Goal: Information Seeking & Learning: Learn about a topic

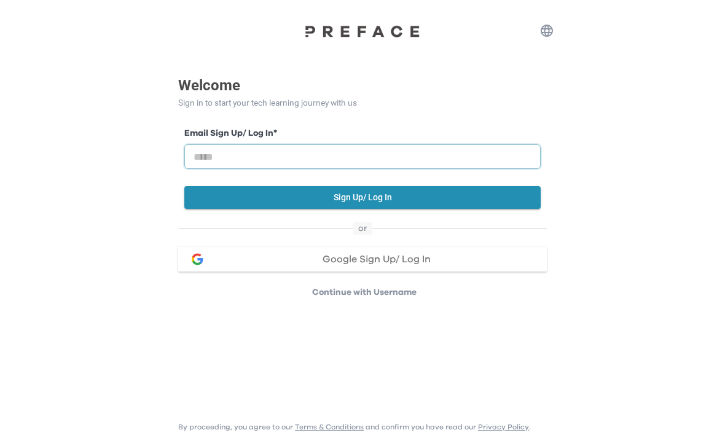
click at [421, 154] on input "email" at bounding box center [362, 156] width 356 height 25
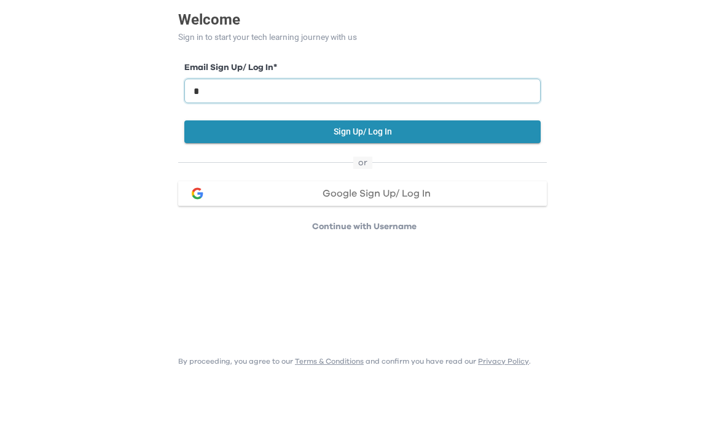
type input "**"
type input "**********"
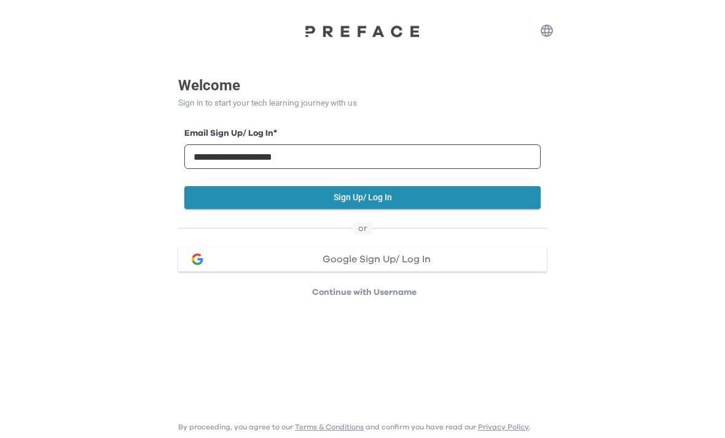
click at [446, 195] on button "Sign Up/ Log In" at bounding box center [362, 197] width 356 height 23
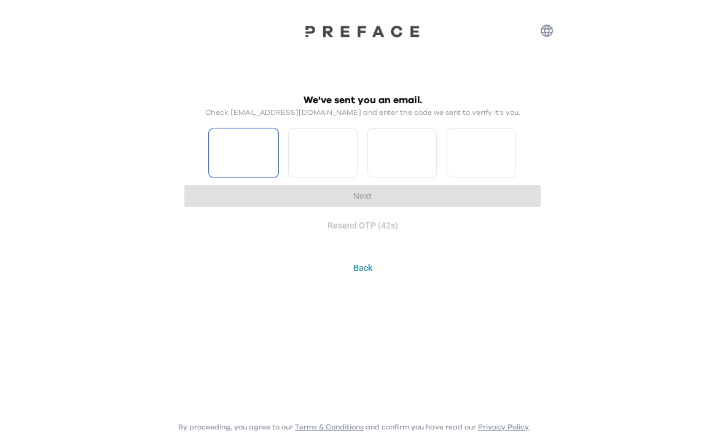
click at [243, 162] on input "Please enter OTP character 1" at bounding box center [243, 152] width 69 height 49
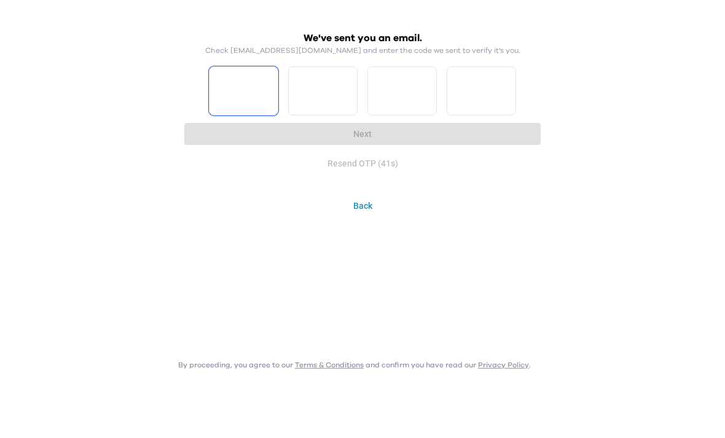
type input "*"
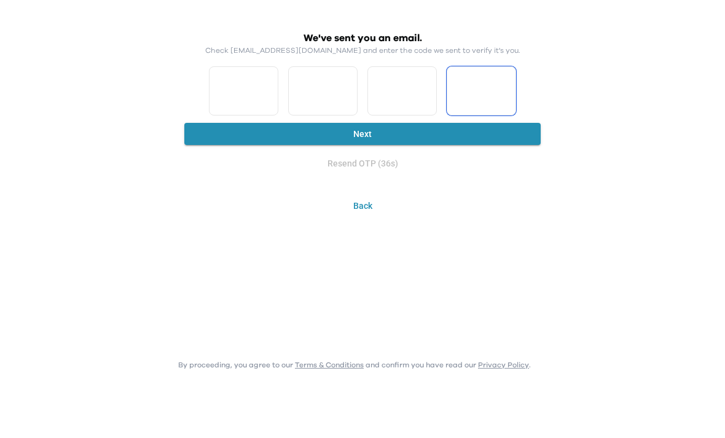
type input "*"
click at [404, 128] on input "*" at bounding box center [401, 152] width 69 height 49
type input "*"
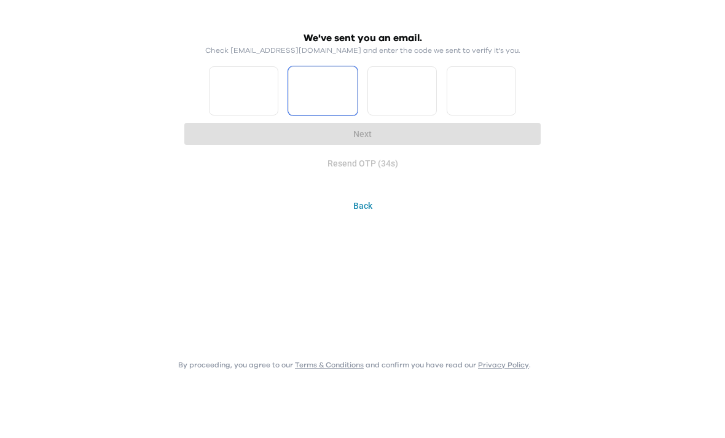
type input "*"
click at [334, 128] on input "*" at bounding box center [322, 152] width 69 height 49
type input "*"
click at [477, 128] on input "Please enter OTP character 4" at bounding box center [481, 152] width 69 height 49
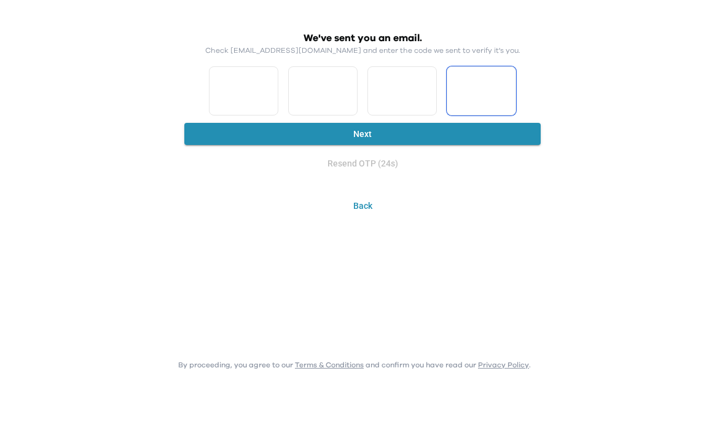
type input "*"
click at [593, 92] on div "We've sent you an email. Check cherrytylee@gmail.com and enter the code we sent…" at bounding box center [362, 139] width 725 height 279
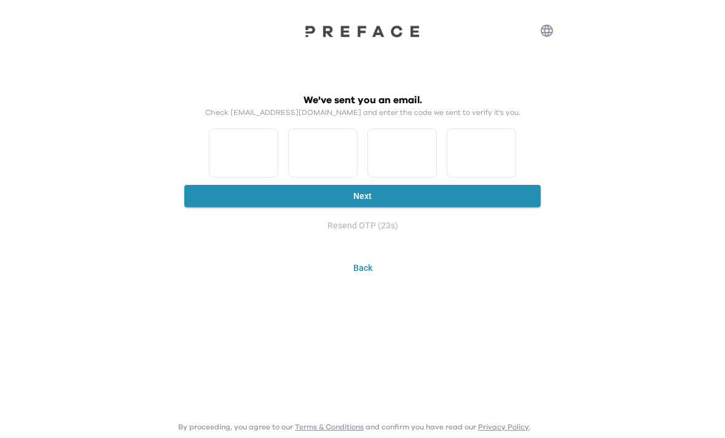
click at [358, 203] on button "Next" at bounding box center [362, 196] width 356 height 23
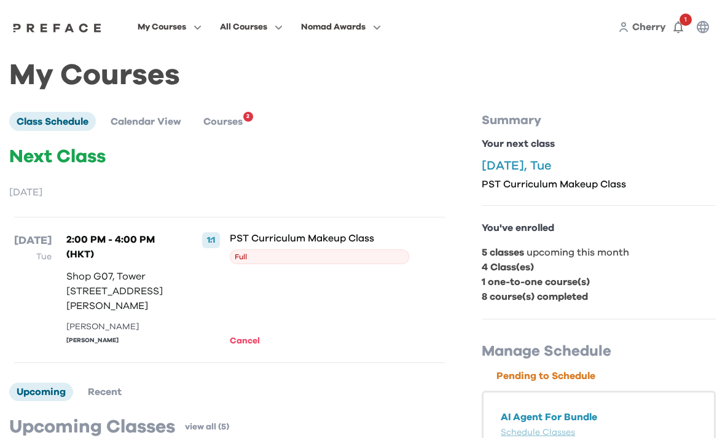
click at [201, 25] on icon "button" at bounding box center [195, 27] width 13 height 9
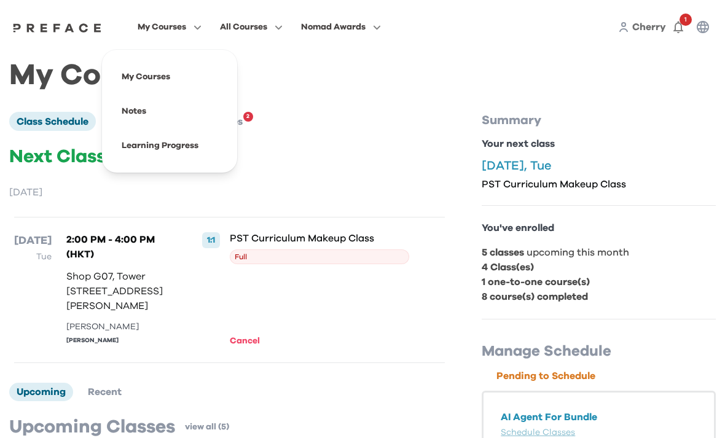
click at [190, 108] on span at bounding box center [169, 111] width 115 height 34
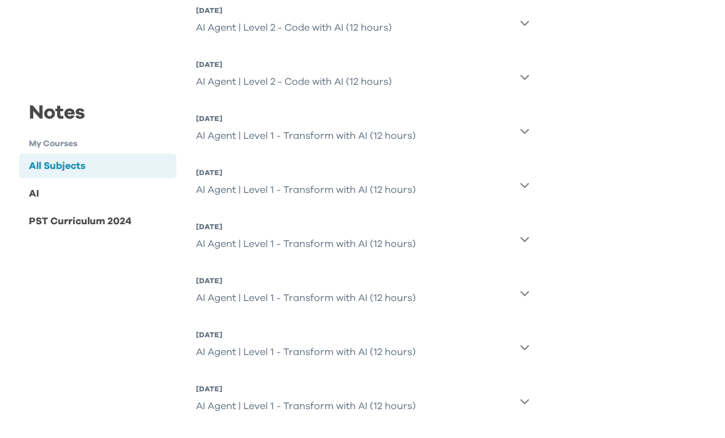
scroll to position [460, 0]
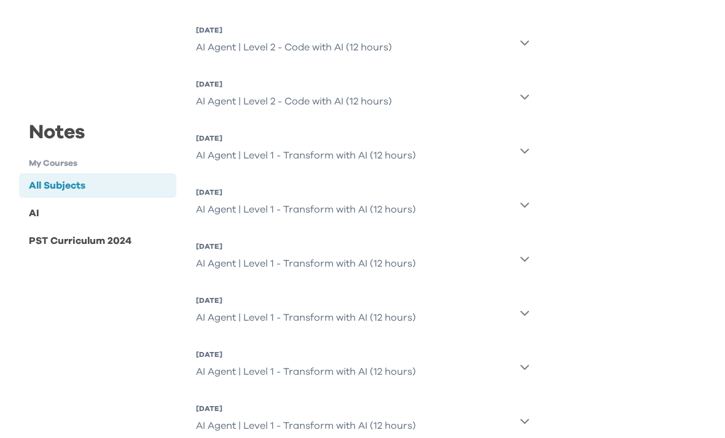
click at [509, 420] on button "14 Sep 2025, Sun AI Agent | Level 1 - Transform with AI (12 hours)" at bounding box center [363, 421] width 334 height 44
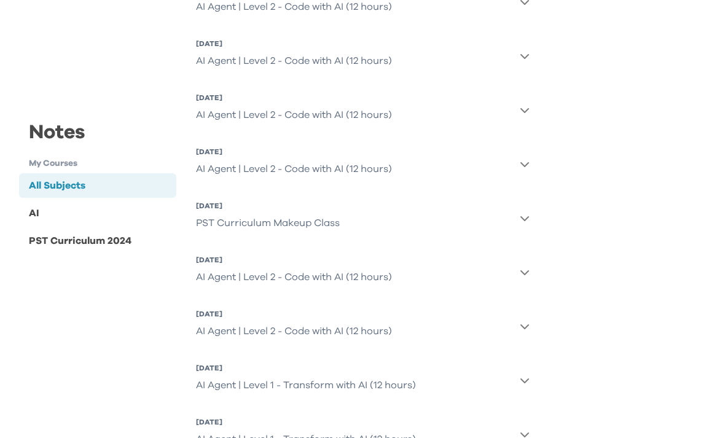
scroll to position [0, 0]
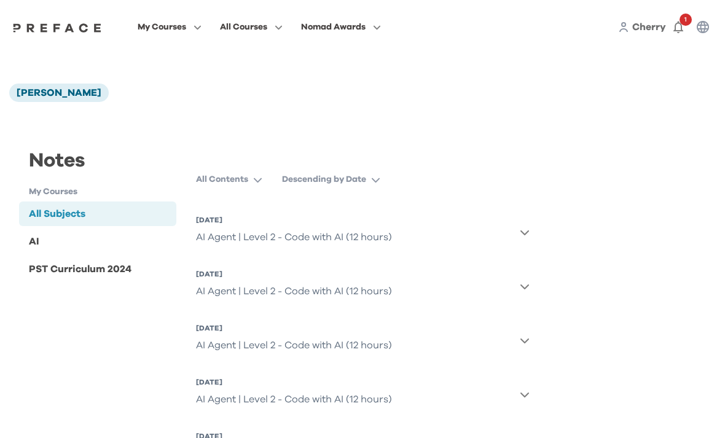
click at [681, 25] on span "1" at bounding box center [685, 20] width 12 height 12
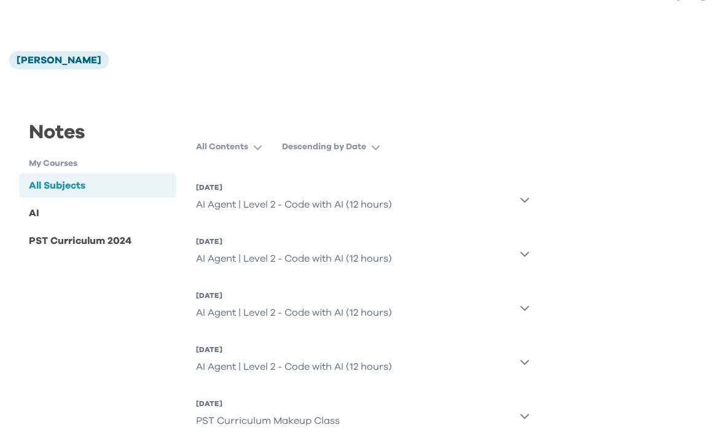
scroll to position [34, 0]
click at [37, 223] on div "AI" at bounding box center [97, 213] width 157 height 25
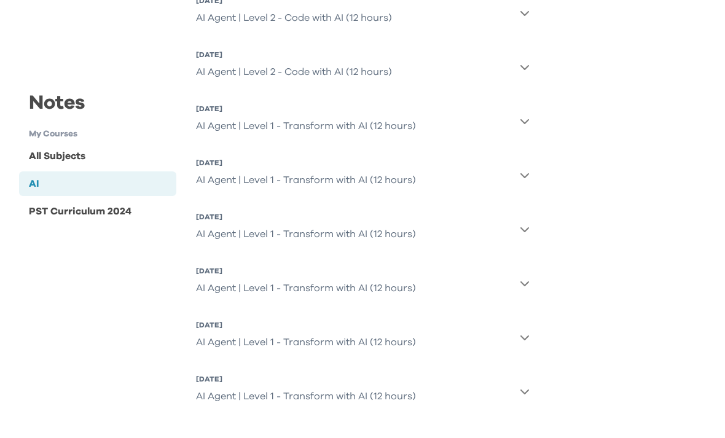
scroll to position [406, 0]
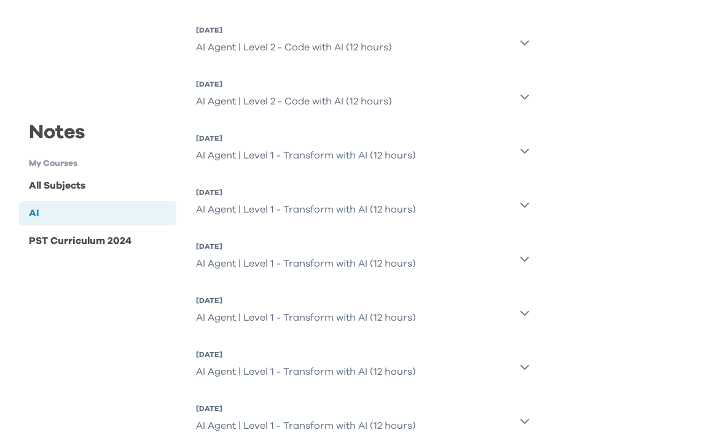
click at [248, 405] on div "14 Sep 2025, Sun" at bounding box center [306, 409] width 220 height 10
click at [257, 410] on div "14 Sep 2025, Sun" at bounding box center [306, 409] width 220 height 10
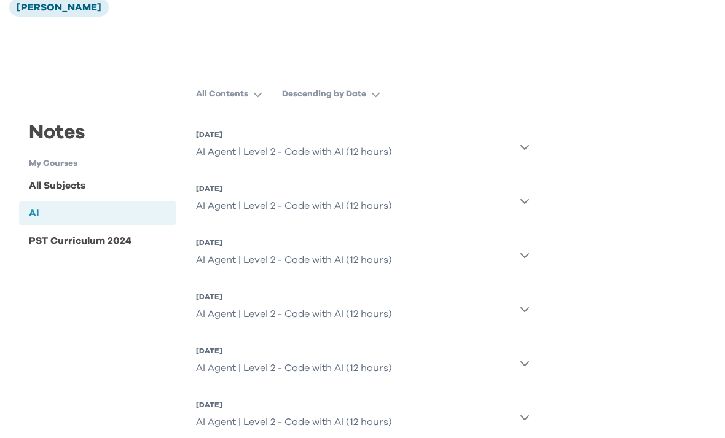
scroll to position [0, 0]
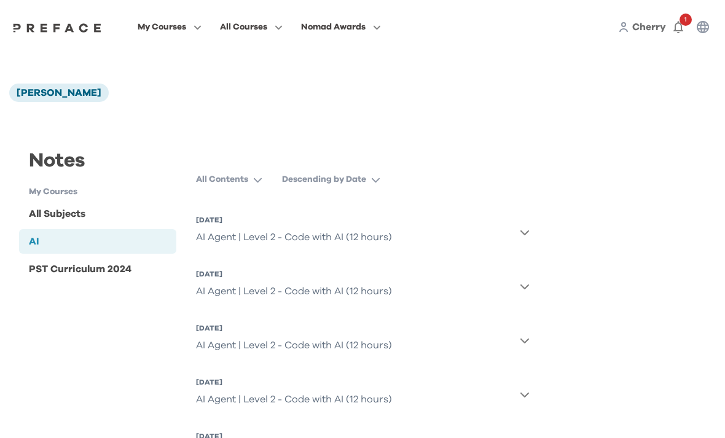
click at [366, 34] on span "Nomad Awards" at bounding box center [333, 27] width 65 height 15
click at [186, 25] on span "My Courses" at bounding box center [162, 27] width 49 height 15
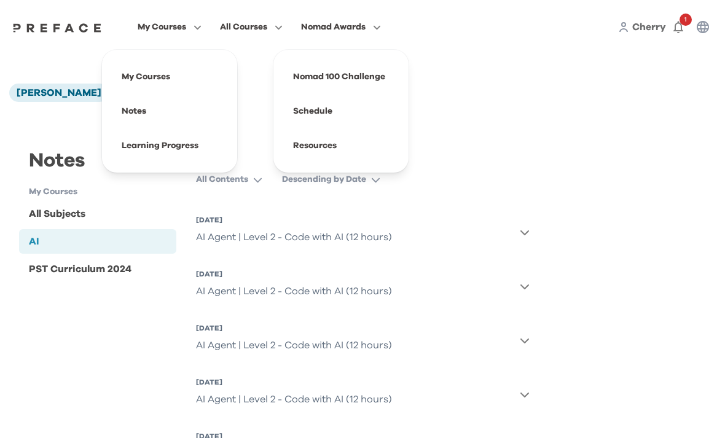
click at [218, 72] on span at bounding box center [169, 77] width 115 height 34
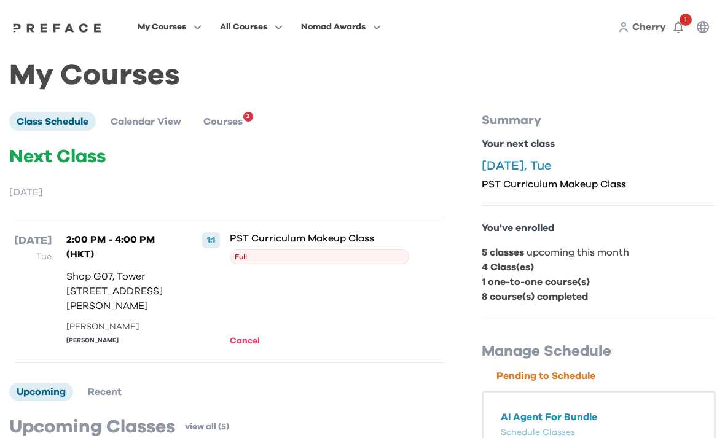
click at [240, 125] on span "Courses" at bounding box center [222, 122] width 39 height 10
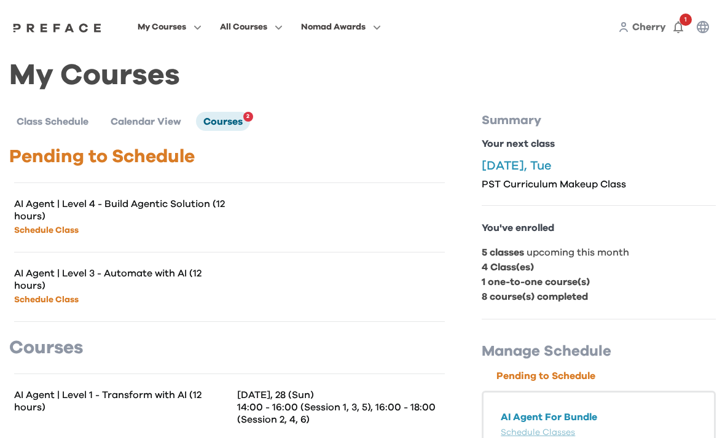
click at [283, 31] on icon "button" at bounding box center [276, 27] width 13 height 9
click at [186, 34] on span "My Courses" at bounding box center [162, 27] width 49 height 15
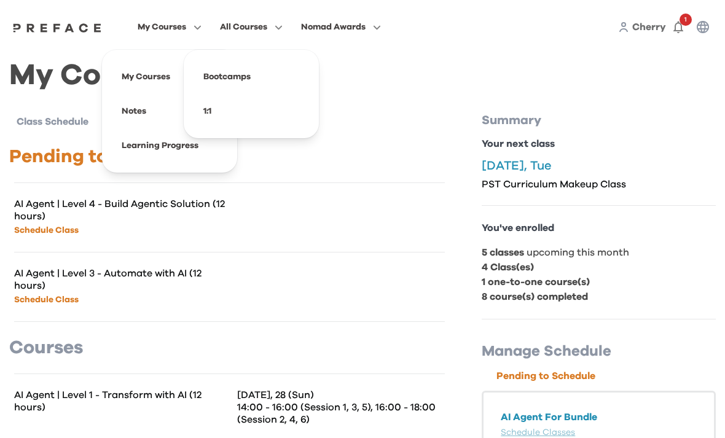
click at [213, 84] on span at bounding box center [169, 77] width 115 height 34
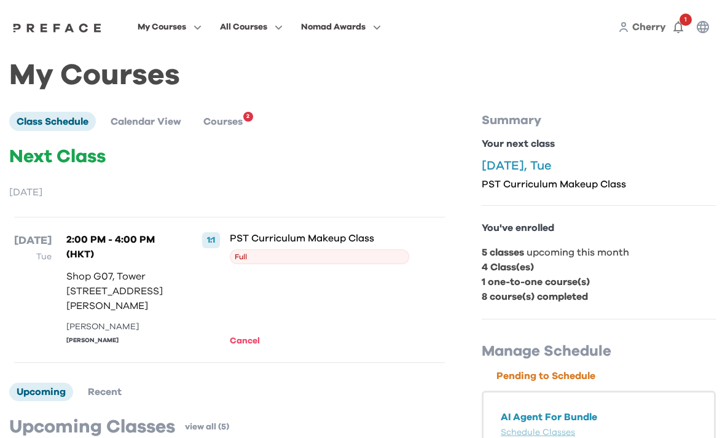
click at [283, 25] on icon "button" at bounding box center [276, 27] width 13 height 9
click at [205, 23] on button "My Courses" at bounding box center [169, 27] width 71 height 16
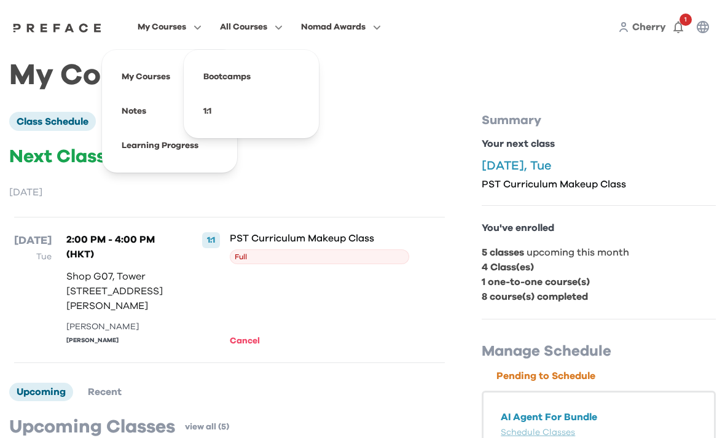
click at [197, 108] on span at bounding box center [169, 111] width 115 height 34
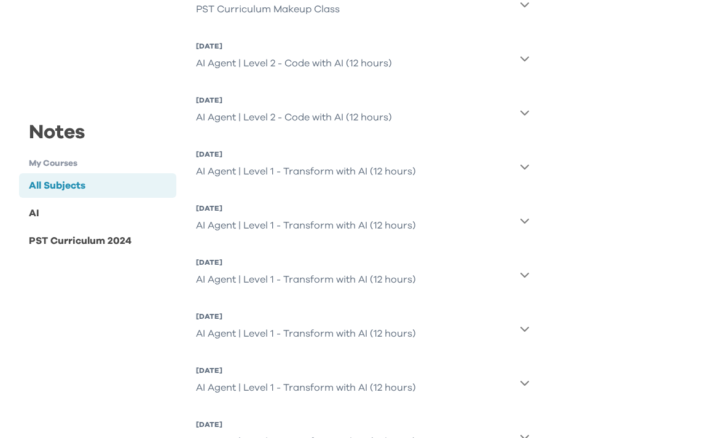
scroll to position [460, 0]
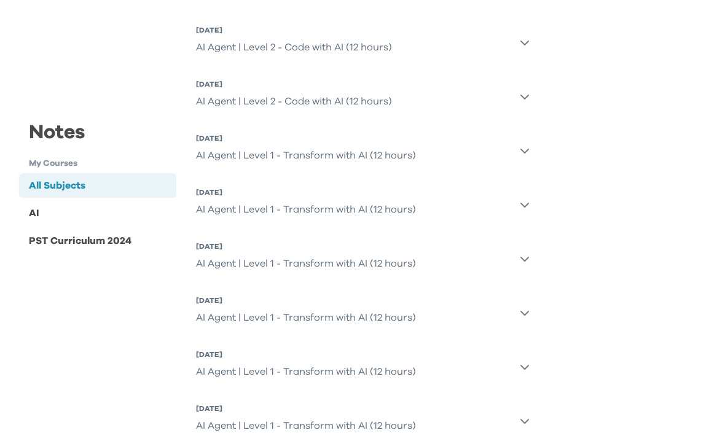
click at [520, 424] on icon "button" at bounding box center [525, 421] width 10 height 10
click at [229, 430] on div "AI Agent | Level 1 - Transform with AI (12 hours)" at bounding box center [306, 425] width 220 height 25
click at [260, 419] on div "AI Agent | Level 1 - Transform with AI (12 hours)" at bounding box center [306, 425] width 220 height 25
click at [260, 418] on div "AI Agent | Level 1 - Transform with AI (12 hours)" at bounding box center [306, 425] width 220 height 25
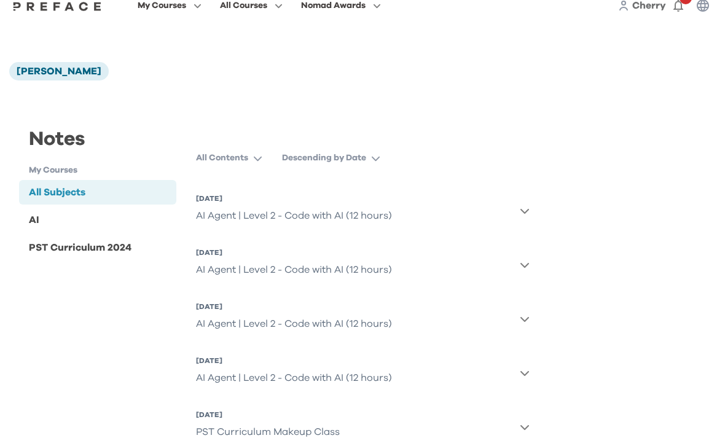
scroll to position [0, 0]
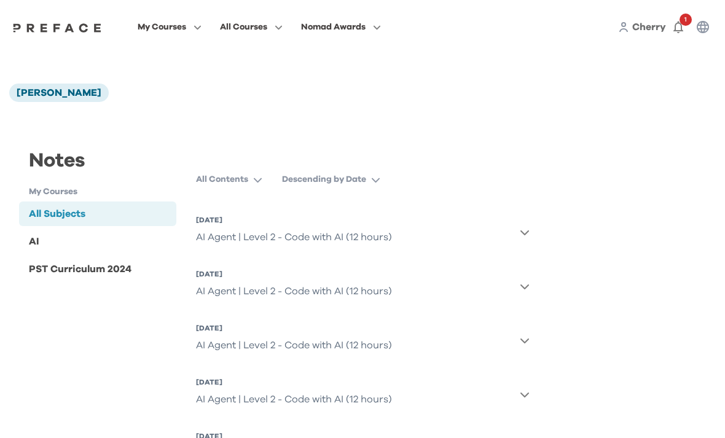
click at [321, 233] on div "AI Agent | Level 2 - Code with AI (12 hours)" at bounding box center [294, 237] width 196 height 25
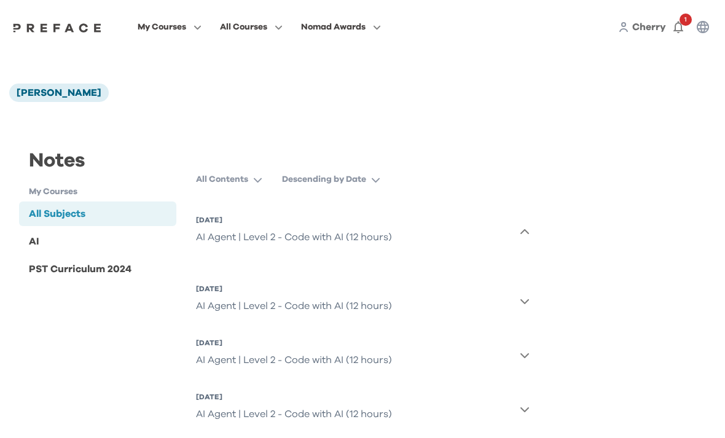
click at [311, 234] on div "AI Agent | Level 2 - Code with AI (12 hours)" at bounding box center [294, 237] width 196 height 25
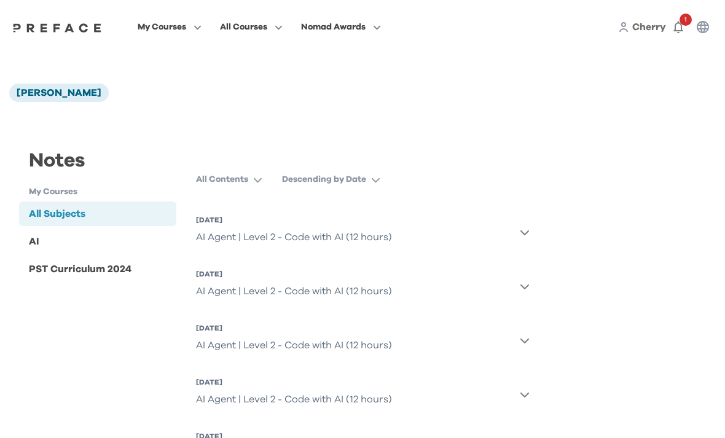
click at [238, 237] on div "AI Agent | Level 2 - Code with AI (12 hours)" at bounding box center [294, 237] width 196 height 25
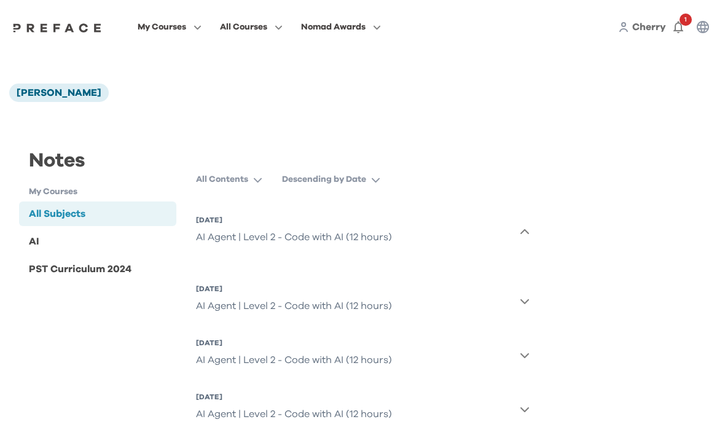
click at [72, 188] on h1 "My Courses" at bounding box center [102, 192] width 147 height 13
click at [62, 187] on h1 "My Courses" at bounding box center [102, 192] width 147 height 13
click at [62, 195] on h1 "My Courses" at bounding box center [102, 192] width 147 height 13
click at [119, 219] on div "All Subjects" at bounding box center [97, 213] width 157 height 25
click at [75, 208] on div "All Subjects" at bounding box center [57, 213] width 57 height 15
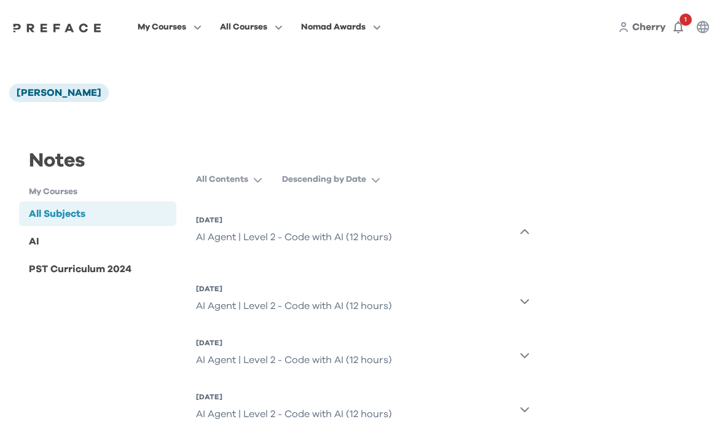
click at [201, 26] on icon "button" at bounding box center [195, 27] width 13 height 9
click at [283, 29] on icon "button" at bounding box center [276, 27] width 13 height 9
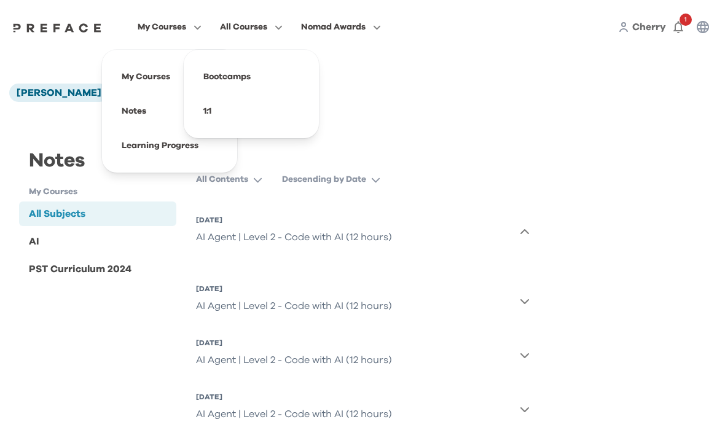
click at [216, 151] on span at bounding box center [169, 145] width 115 height 34
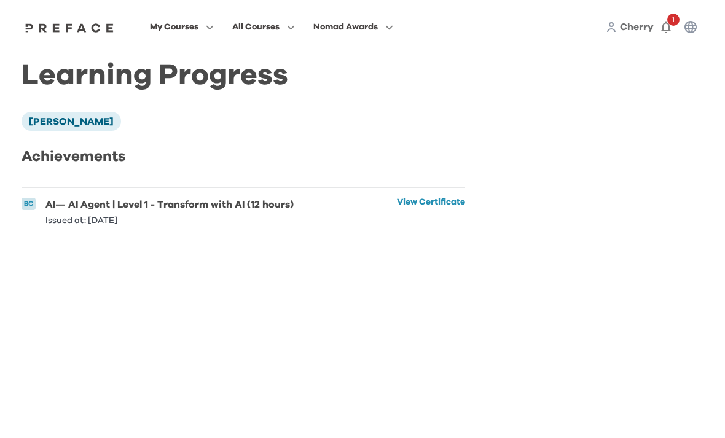
click at [438, 206] on link "View Certificate" at bounding box center [431, 211] width 68 height 27
click at [217, 34] on button "My Courses" at bounding box center [181, 27] width 71 height 16
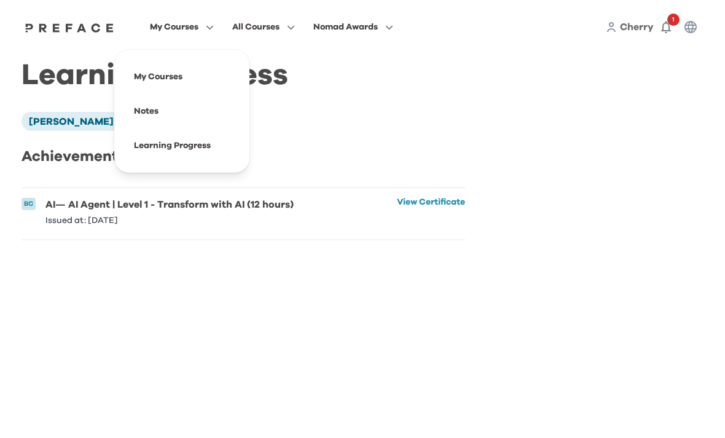
click at [211, 115] on span at bounding box center [181, 111] width 115 height 34
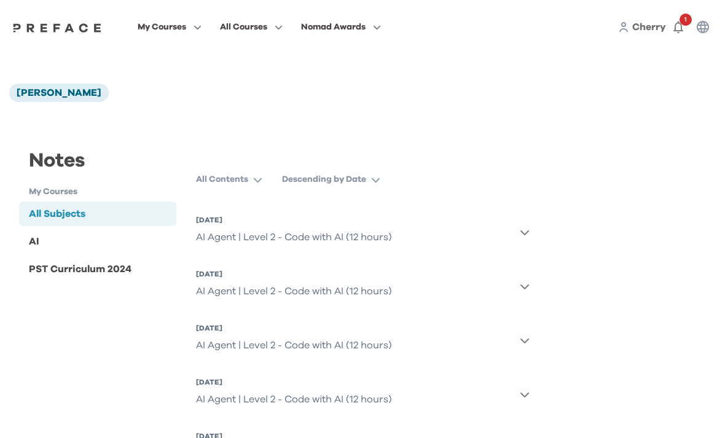
click at [517, 241] on button "19 Oct 2025, Sun AI Agent | Level 2 - Code with AI (12 hours)" at bounding box center [363, 232] width 334 height 44
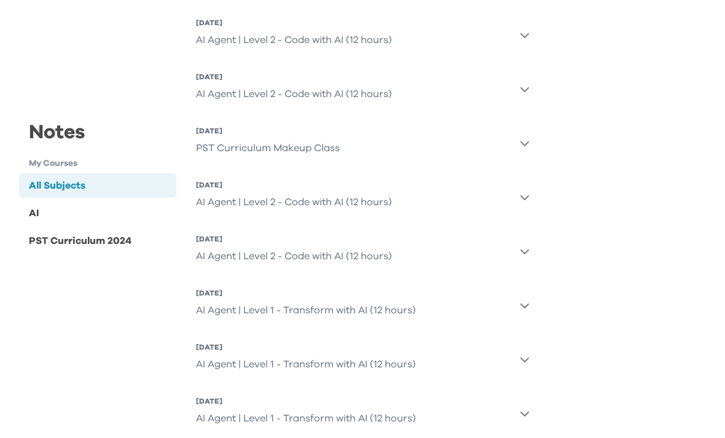
scroll to position [475, 0]
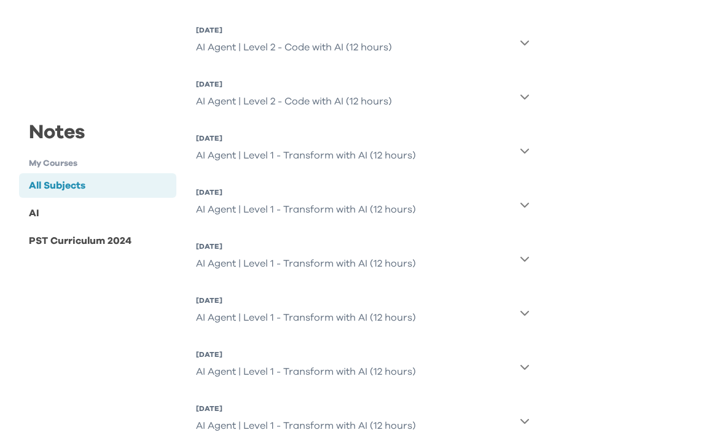
click at [275, 425] on div "AI Agent | Level 1 - Transform with AI (12 hours)" at bounding box center [306, 425] width 220 height 25
click at [254, 421] on div "AI Agent | Level 1 - Transform with AI (12 hours)" at bounding box center [306, 425] width 220 height 25
click at [253, 421] on div "AI Agent | Level 1 - Transform with AI (12 hours)" at bounding box center [306, 425] width 220 height 25
click at [252, 411] on div "[DATE]" at bounding box center [306, 409] width 220 height 10
click at [258, 354] on div "[DATE]" at bounding box center [306, 355] width 220 height 10
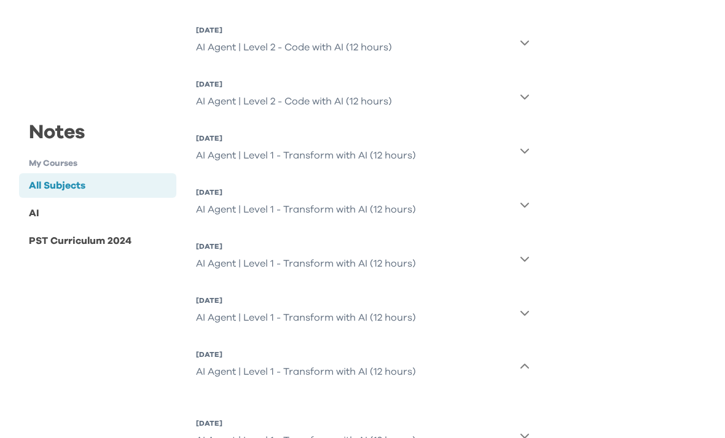
click at [527, 370] on icon "button" at bounding box center [525, 367] width 10 height 10
click at [520, 313] on icon "button" at bounding box center [525, 313] width 10 height 10
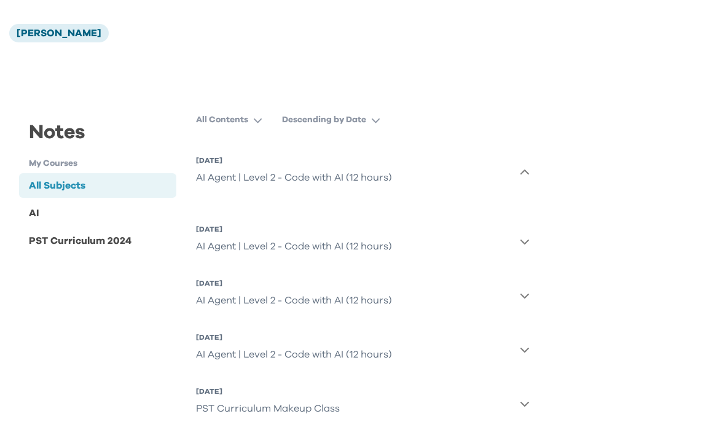
scroll to position [0, 0]
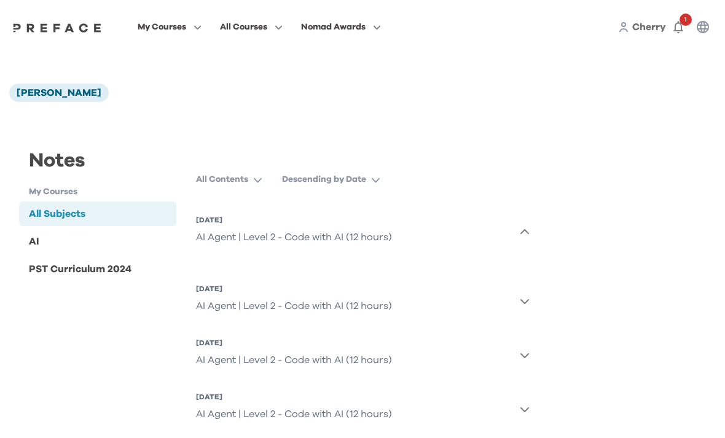
click at [686, 20] on span "1" at bounding box center [685, 20] width 12 height 12
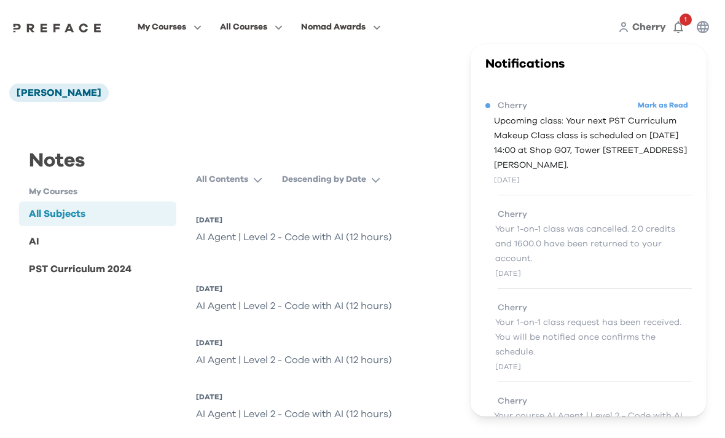
click at [703, 29] on icon "button" at bounding box center [702, 27] width 15 height 15
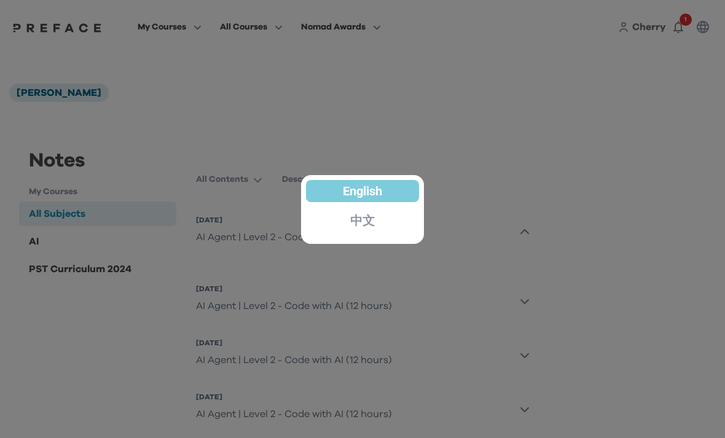
click at [513, 102] on div at bounding box center [362, 219] width 725 height 438
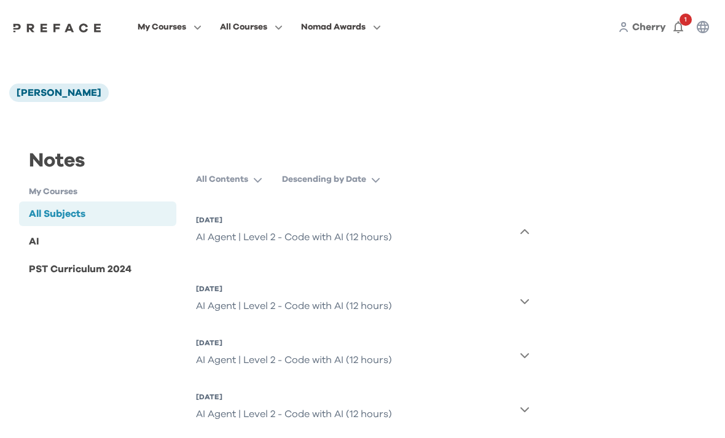
click at [65, 162] on div "Notes" at bounding box center [97, 165] width 157 height 39
click at [256, 186] on button "All Contents" at bounding box center [234, 179] width 76 height 22
click at [254, 218] on button "All Contents" at bounding box center [265, 211] width 128 height 22
click at [262, 186] on button "All Contents" at bounding box center [234, 179] width 76 height 22
click at [288, 241] on button "Knowledge Point Only" at bounding box center [265, 233] width 128 height 22
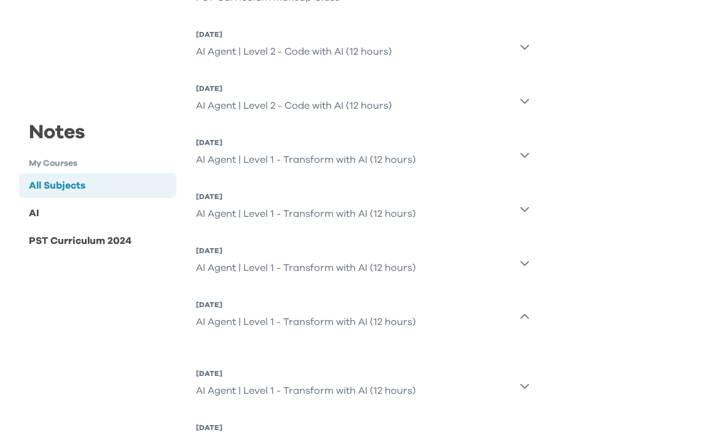
scroll to position [490, 0]
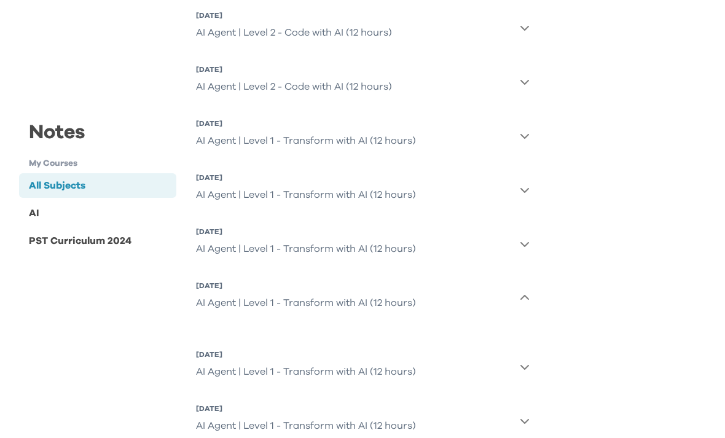
click at [221, 431] on div "AI Agent | Level 1 - Transform with AI (12 hours)" at bounding box center [306, 425] width 220 height 25
click at [224, 430] on div "AI Agent | Level 1 - Transform with AI (12 hours)" at bounding box center [306, 425] width 220 height 25
click at [224, 429] on div "AI Agent | Level 1 - Transform with AI (12 hours)" at bounding box center [306, 425] width 220 height 25
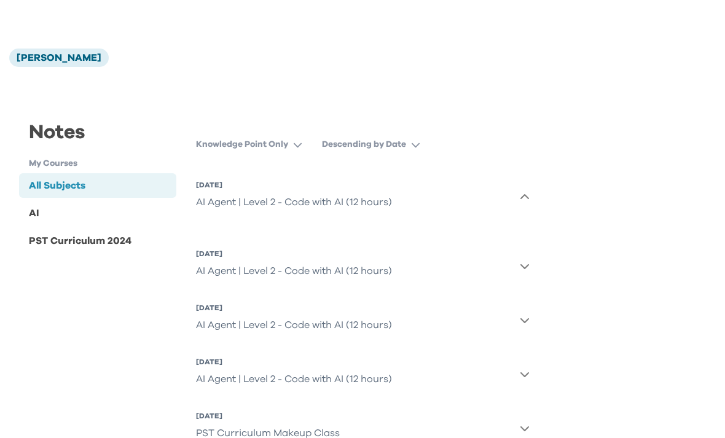
scroll to position [0, 0]
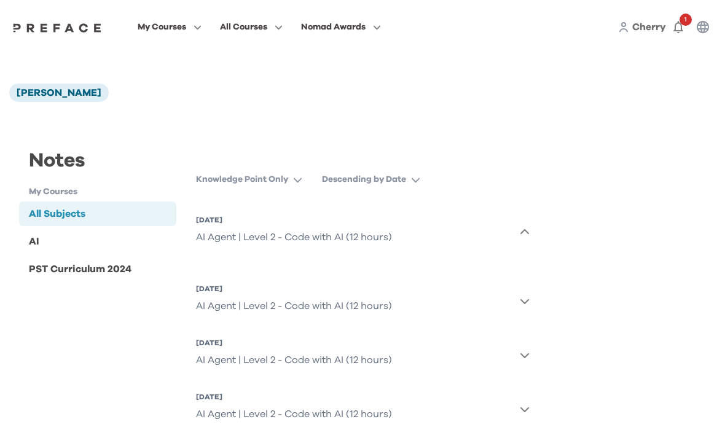
click at [369, 8] on div "My Courses All Courses Nomad Awards Cherry 1" at bounding box center [362, 27] width 725 height 54
click at [314, 44] on div "My Courses All Courses Nomad Awards Cherry 1" at bounding box center [362, 27] width 725 height 54
click at [286, 23] on button "All Courses" at bounding box center [251, 27] width 70 height 16
click at [205, 33] on button "My Courses" at bounding box center [169, 27] width 71 height 16
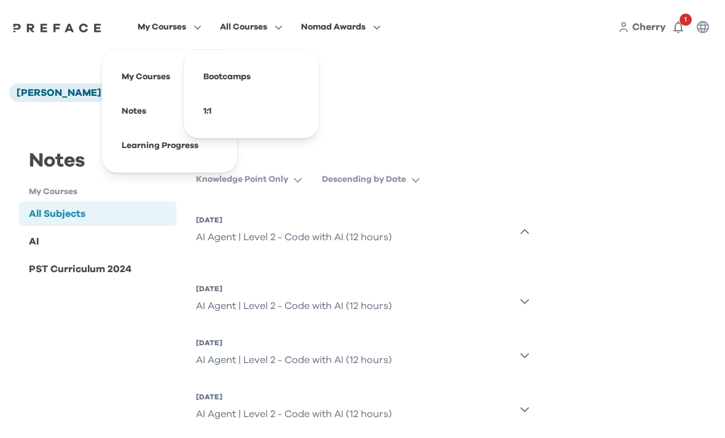
click at [198, 101] on span at bounding box center [169, 111] width 115 height 34
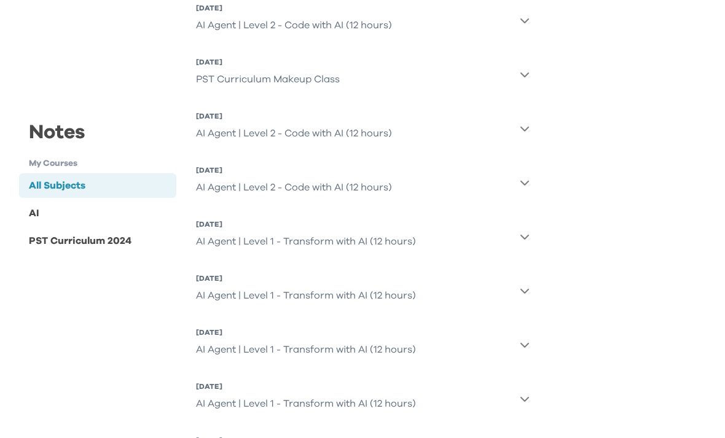
scroll to position [460, 0]
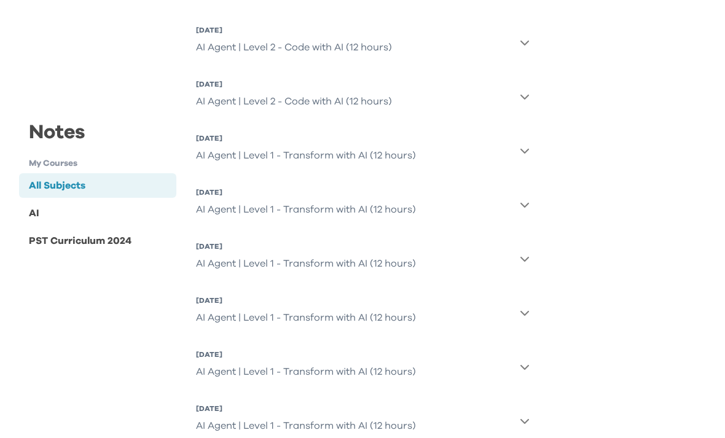
click at [529, 211] on button "[DATE] AI Agent | Level 1 - Transform with AI (12 hours)" at bounding box center [363, 204] width 334 height 44
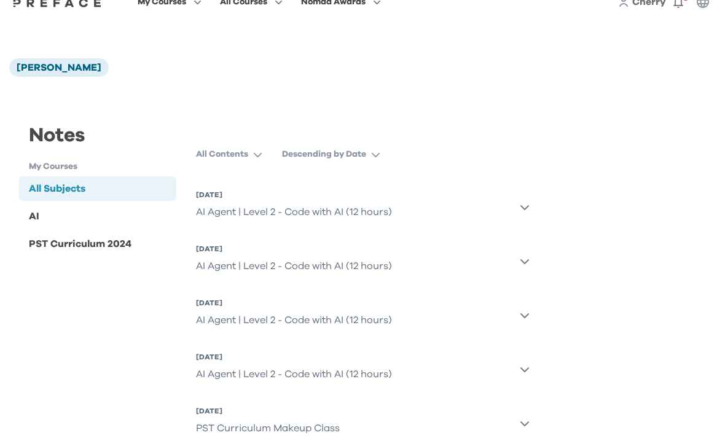
scroll to position [0, 0]
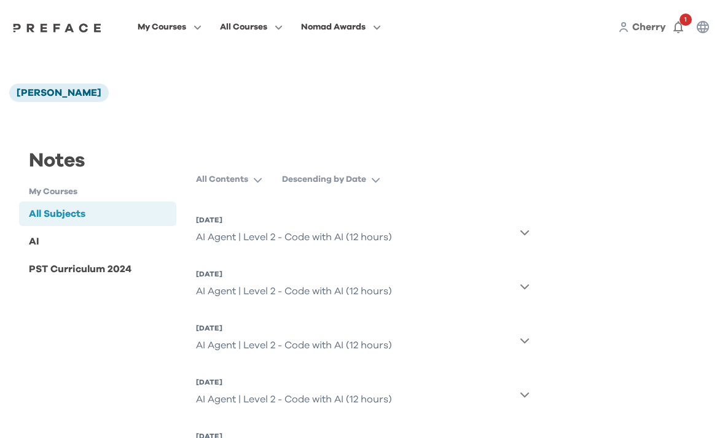
click at [43, 247] on div "AI" at bounding box center [97, 241] width 157 height 25
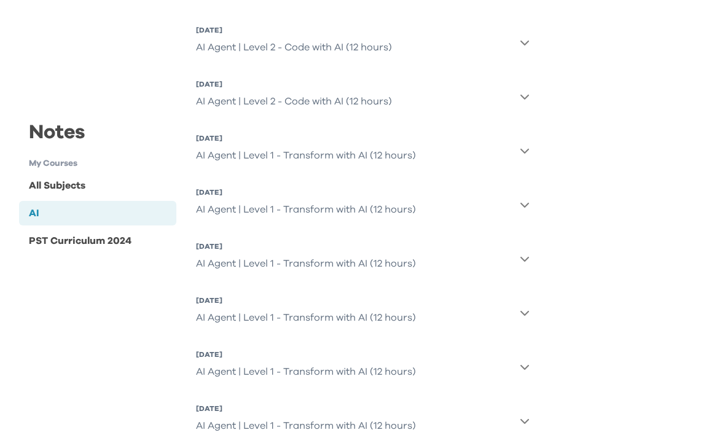
click at [109, 249] on div "PST Curriculum 2024" at bounding box center [97, 240] width 157 height 25
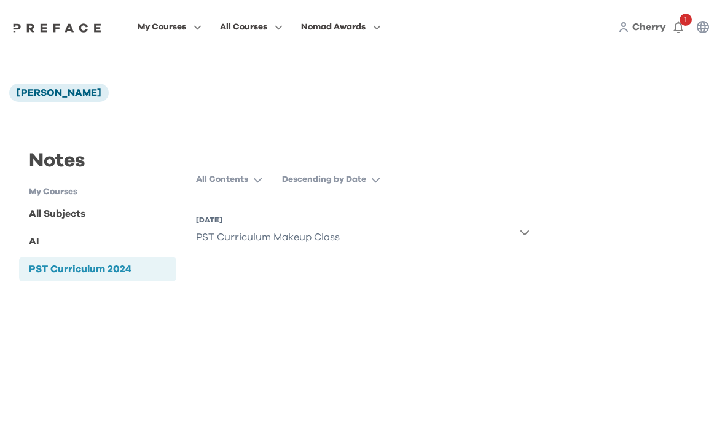
click at [520, 229] on icon "button" at bounding box center [525, 232] width 10 height 10
click at [524, 232] on icon "button" at bounding box center [525, 232] width 10 height 10
click at [374, 0] on div "My Courses All Courses Nomad Awards Cherry 1" at bounding box center [362, 27] width 725 height 54
